Goal: Task Accomplishment & Management: Use online tool/utility

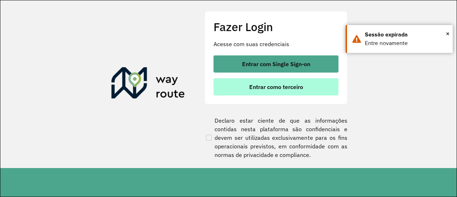
click at [285, 87] on span "Entrar como terceiro" at bounding box center [276, 87] width 54 height 6
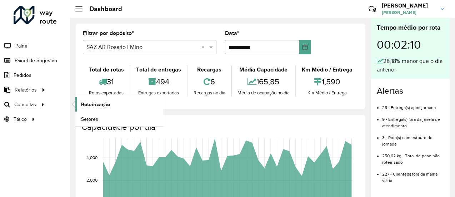
click at [93, 103] on span "Roteirização" at bounding box center [95, 104] width 29 height 7
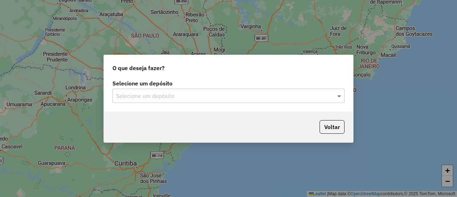
click at [339, 96] on span at bounding box center [339, 95] width 9 height 9
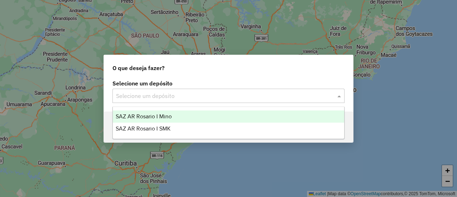
click at [158, 116] on span "SAZ AR Rosario I Mino" at bounding box center [144, 116] width 56 height 6
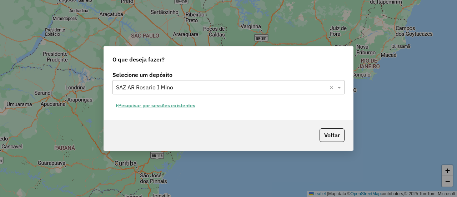
click at [189, 105] on button "Pesquisar por sessões existentes" at bounding box center [155, 105] width 86 height 11
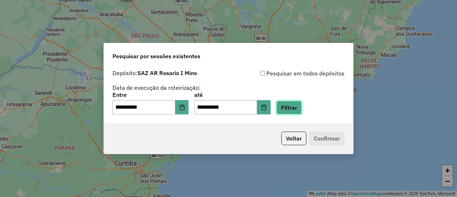
click at [301, 109] on button "Filtrar" at bounding box center [288, 108] width 25 height 14
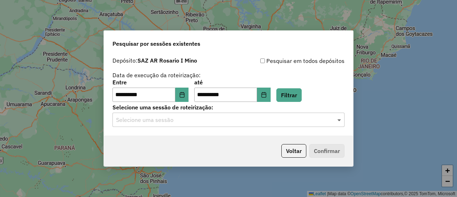
click at [338, 121] on span at bounding box center [339, 119] width 9 height 9
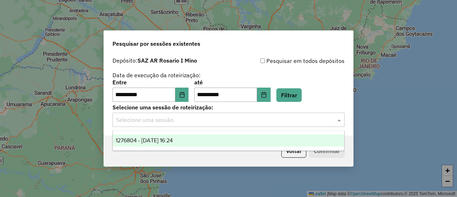
click at [170, 139] on span "1276804 - 17/09/2025 16:24" at bounding box center [144, 140] width 57 height 6
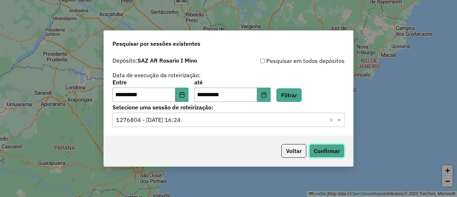
click at [334, 152] on button "Confirmar" at bounding box center [326, 151] width 35 height 14
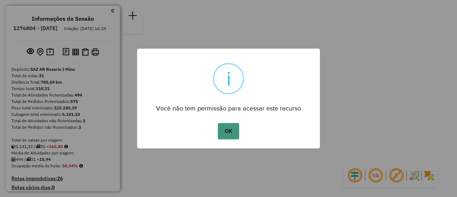
click at [224, 131] on button "OK" at bounding box center [228, 131] width 21 height 16
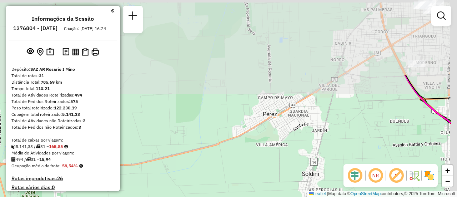
drag, startPoint x: 283, startPoint y: 58, endPoint x: 222, endPoint y: 180, distance: 136.6
click at [212, 188] on div "Janela de atendimento Grade de atendimento Capacidade Transportadoras Veículos …" at bounding box center [228, 98] width 457 height 197
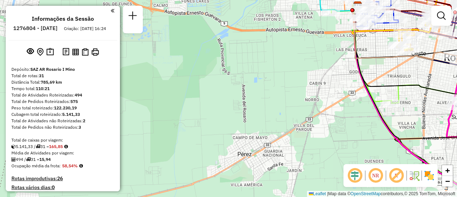
drag, startPoint x: 334, startPoint y: 102, endPoint x: 230, endPoint y: 197, distance: 140.9
click at [230, 196] on html "Aguarde... Pop-up bloqueado! Seu navegador bloqueou automáticamente a abertura …" at bounding box center [228, 98] width 457 height 197
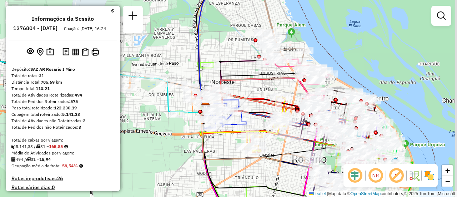
drag, startPoint x: 323, startPoint y: 83, endPoint x: 265, endPoint y: 95, distance: 59.0
click at [265, 95] on div "Janela de atendimento Grade de atendimento Capacidade Transportadoras Veículos …" at bounding box center [228, 98] width 457 height 197
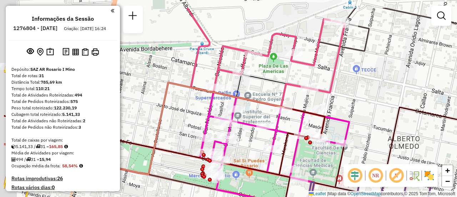
drag, startPoint x: 331, startPoint y: 87, endPoint x: 379, endPoint y: 112, distance: 53.5
click at [379, 112] on div "Janela de atendimento Grade de atendimento Capacidade Transportadoras Veículos …" at bounding box center [228, 98] width 457 height 197
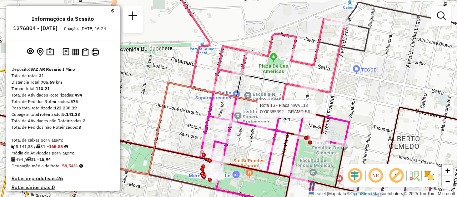
select select "**********"
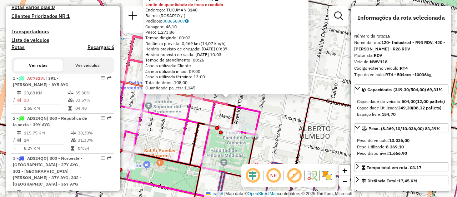
scroll to position [898, 0]
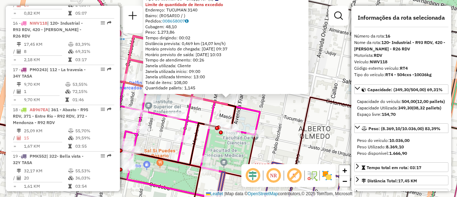
click at [294, 116] on div "0000385392 - GRAMD SRL Tipo de cliente: 80 - Chopp/VIP (C) Limite de quantidade…" at bounding box center [228, 98] width 457 height 197
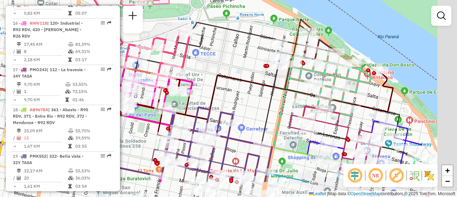
drag, startPoint x: 323, startPoint y: 108, endPoint x: 241, endPoint y: 73, distance: 89.2
click at [241, 73] on div "Janela de atendimento Grade de atendimento Capacidade Transportadoras Veículos …" at bounding box center [228, 98] width 457 height 197
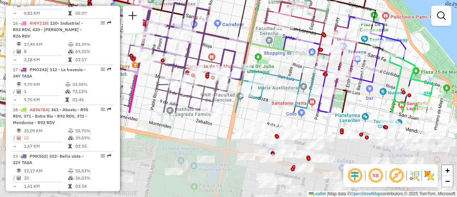
drag, startPoint x: 284, startPoint y: 133, endPoint x: 261, endPoint y: 29, distance: 106.8
click at [261, 29] on div "Janela de atendimento Grade de atendimento Capacidade Transportadoras Veículos …" at bounding box center [228, 98] width 457 height 197
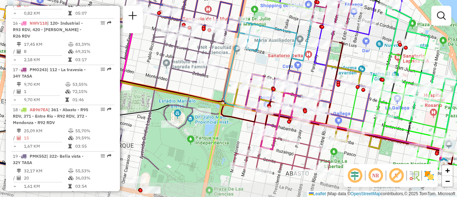
drag, startPoint x: 278, startPoint y: 110, endPoint x: 276, endPoint y: 63, distance: 46.8
click at [276, 63] on div "Janela de atendimento Grade de atendimento Capacidade Transportadoras Veículos …" at bounding box center [228, 98] width 457 height 197
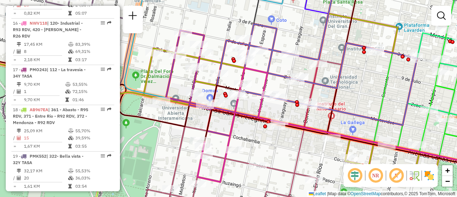
drag, startPoint x: 367, startPoint y: 93, endPoint x: 375, endPoint y: 91, distance: 7.7
click at [375, 91] on div "Janela de atendimento Grade de atendimento Capacidade Transportadoras Veículos …" at bounding box center [228, 98] width 457 height 197
